Goal: Check status: Check status

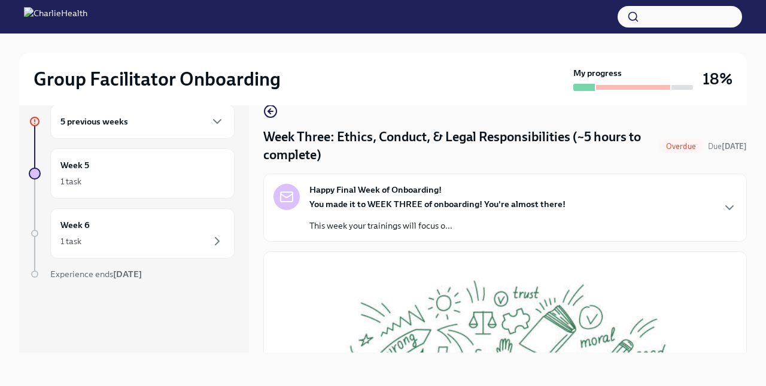
scroll to position [531, 0]
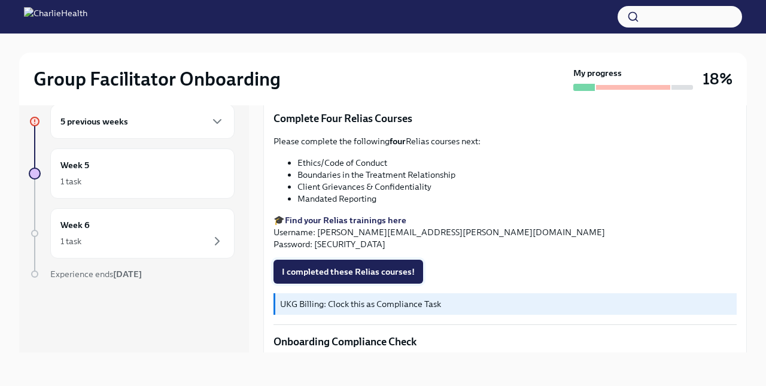
click at [311, 270] on span "I completed these Relias courses!" at bounding box center [348, 272] width 133 height 12
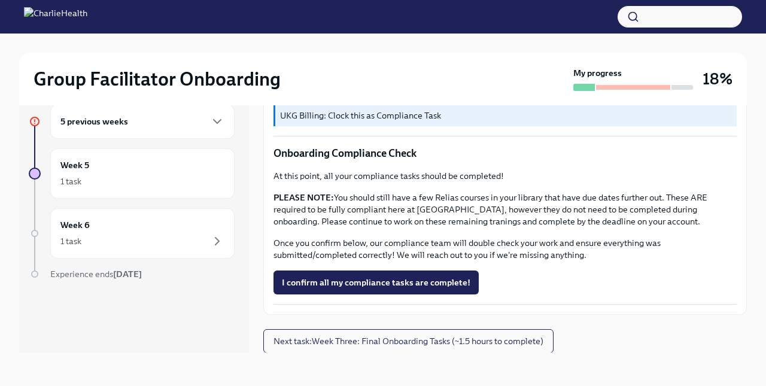
scroll to position [0, 0]
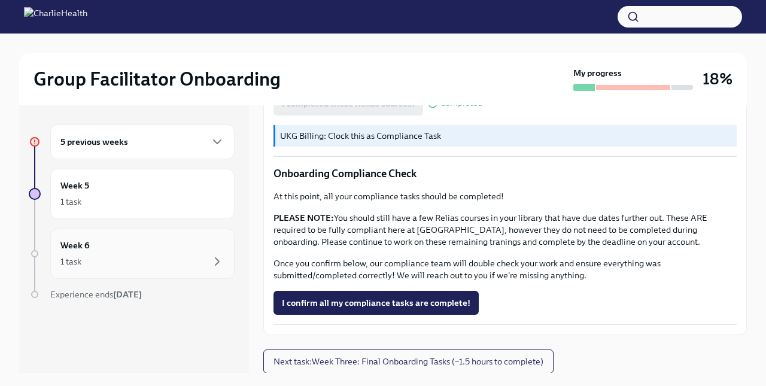
click at [126, 245] on div "Week 6 1 task" at bounding box center [142, 254] width 164 height 30
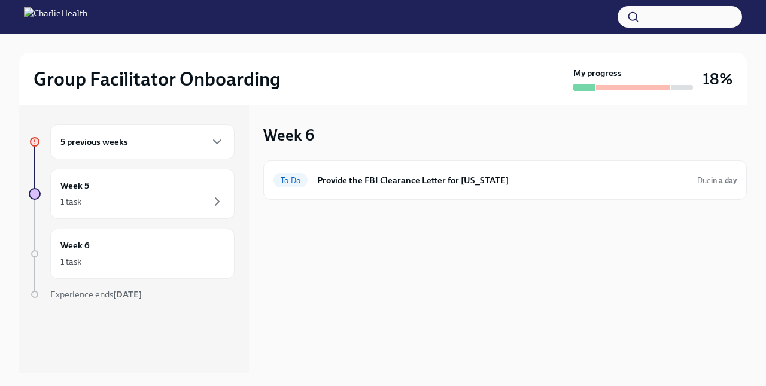
click at [162, 142] on div "5 previous weeks" at bounding box center [142, 142] width 164 height 14
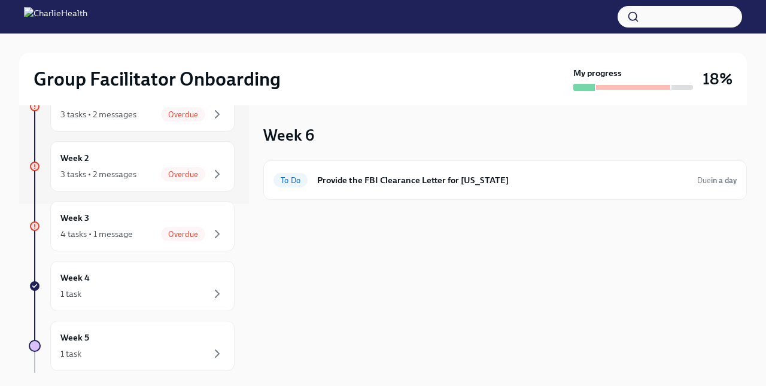
scroll to position [169, 0]
click at [127, 230] on div "4 tasks • 1 message" at bounding box center [96, 233] width 72 height 12
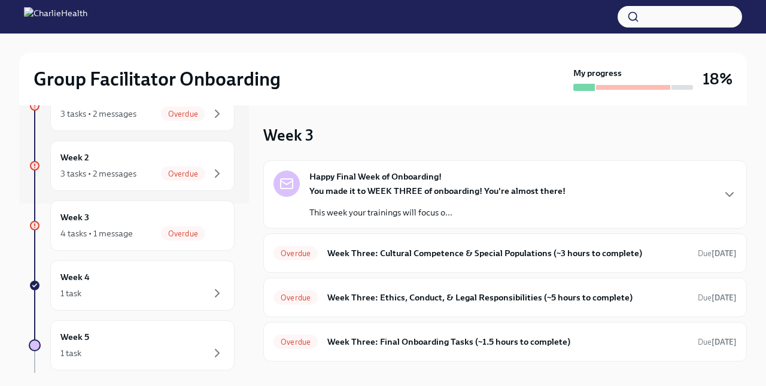
scroll to position [47, 0]
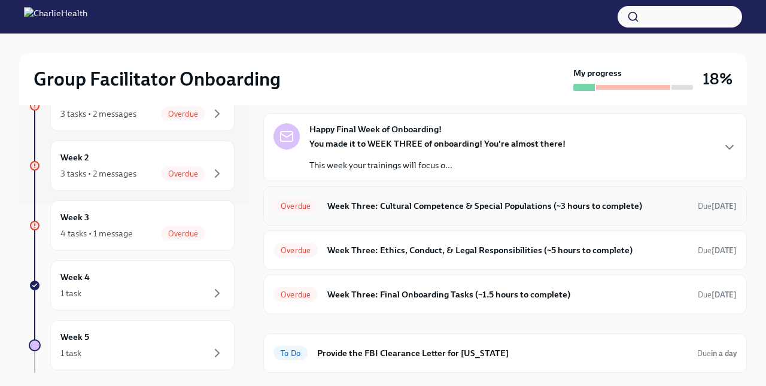
click at [358, 205] on h6 "Week Three: Cultural Competence & Special Populations (~3 hours to complete)" at bounding box center [507, 205] width 361 height 13
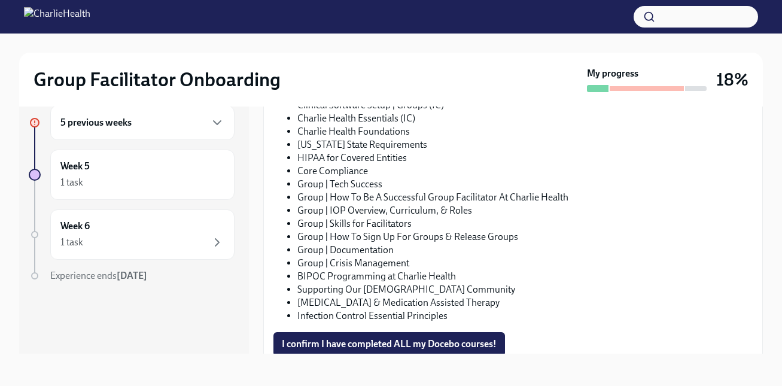
scroll to position [686, 0]
